Goal: Task Accomplishment & Management: Manage account settings

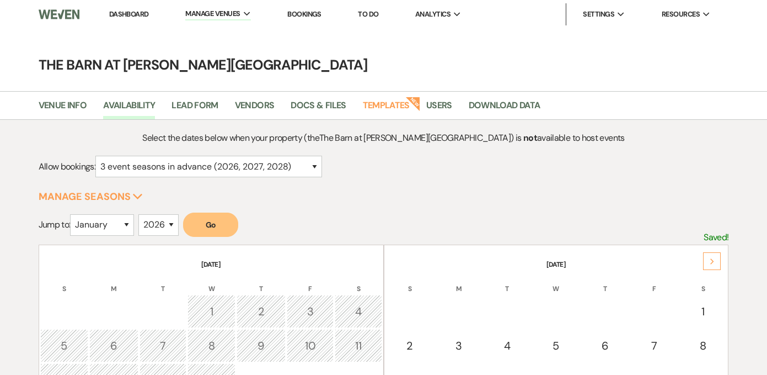
select select "3"
select select "2026"
click at [117, 13] on link "Dashboard" at bounding box center [129, 13] width 40 height 9
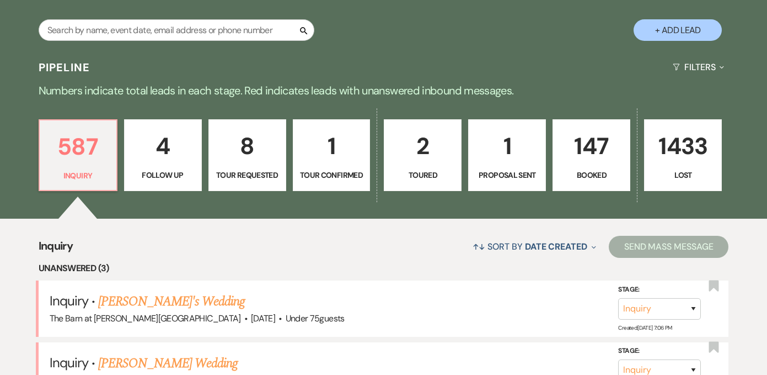
scroll to position [208, 0]
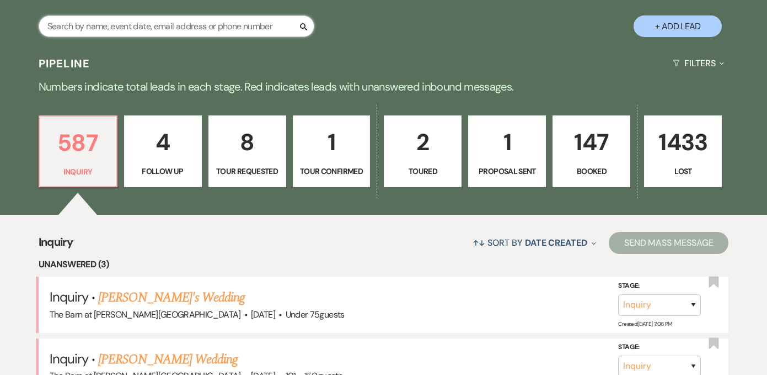
click at [217, 30] on input "text" at bounding box center [177, 26] width 276 height 22
type input "Tory"
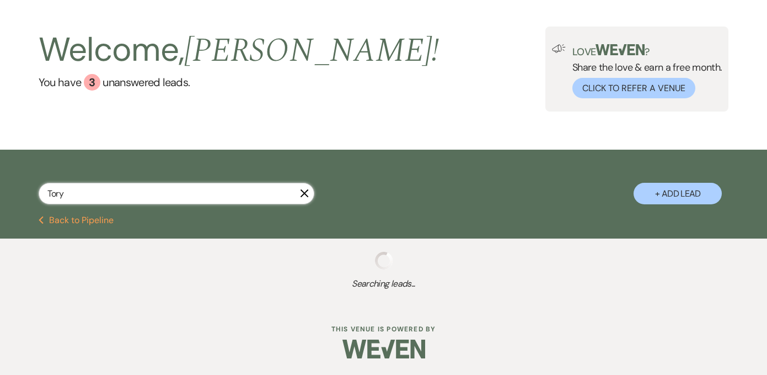
scroll to position [68, 0]
